Goal: Find specific page/section: Find specific page/section

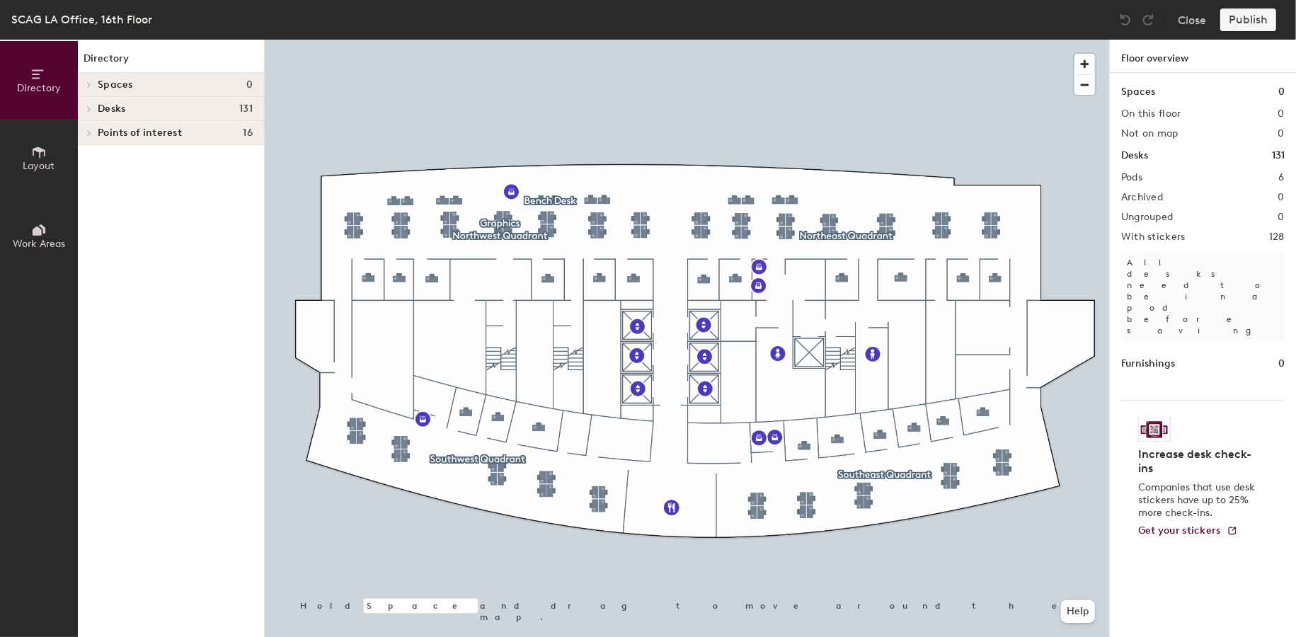
click at [188, 114] on div "Desks 131" at bounding box center [171, 109] width 186 height 24
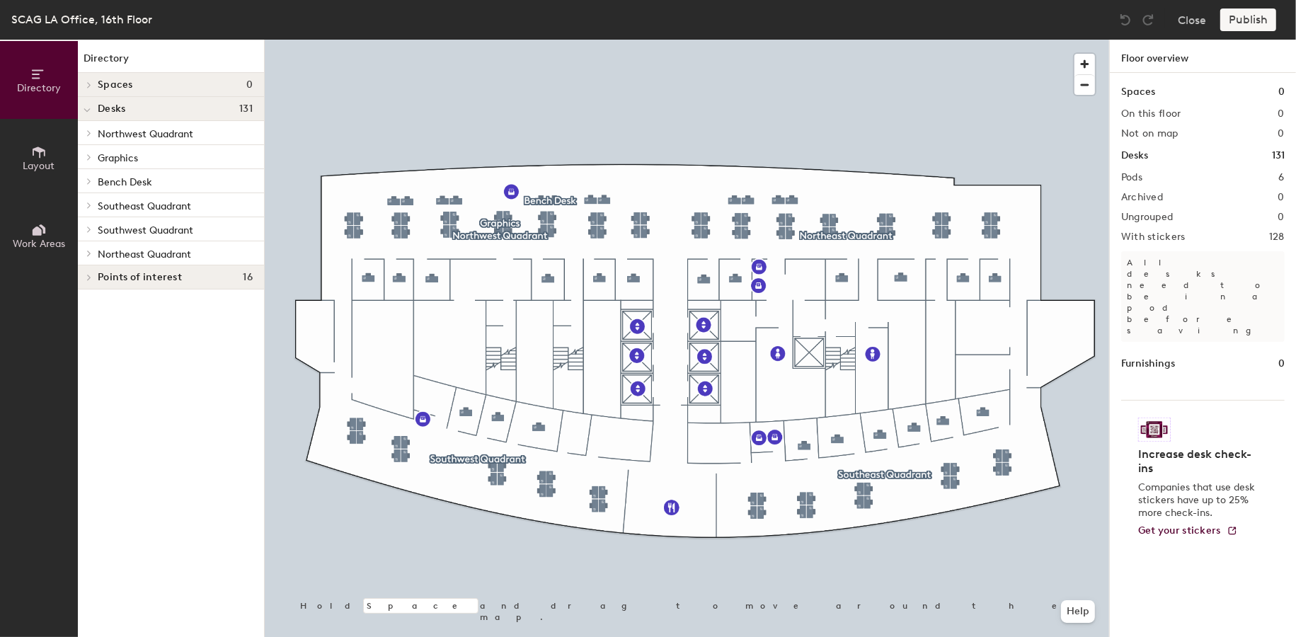
click at [181, 176] on p "Bench Desk" at bounding box center [175, 181] width 155 height 18
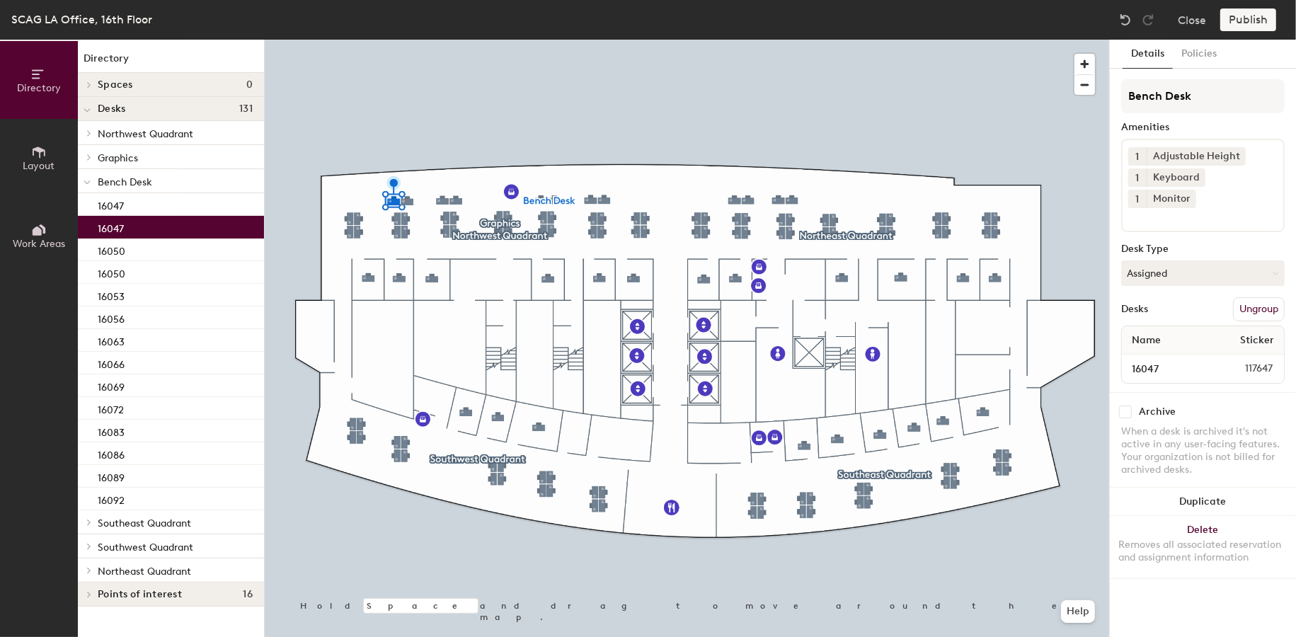
click at [176, 218] on div "16047" at bounding box center [171, 227] width 186 height 23
